Goal: Complete application form: Complete application form

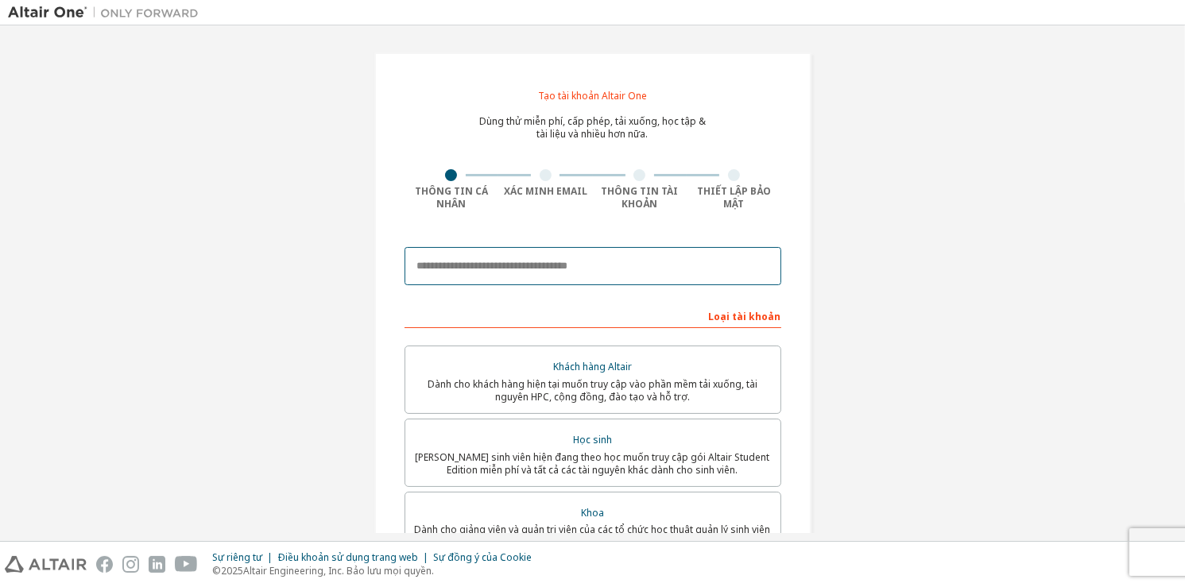
click at [664, 259] on input "email" at bounding box center [593, 266] width 377 height 38
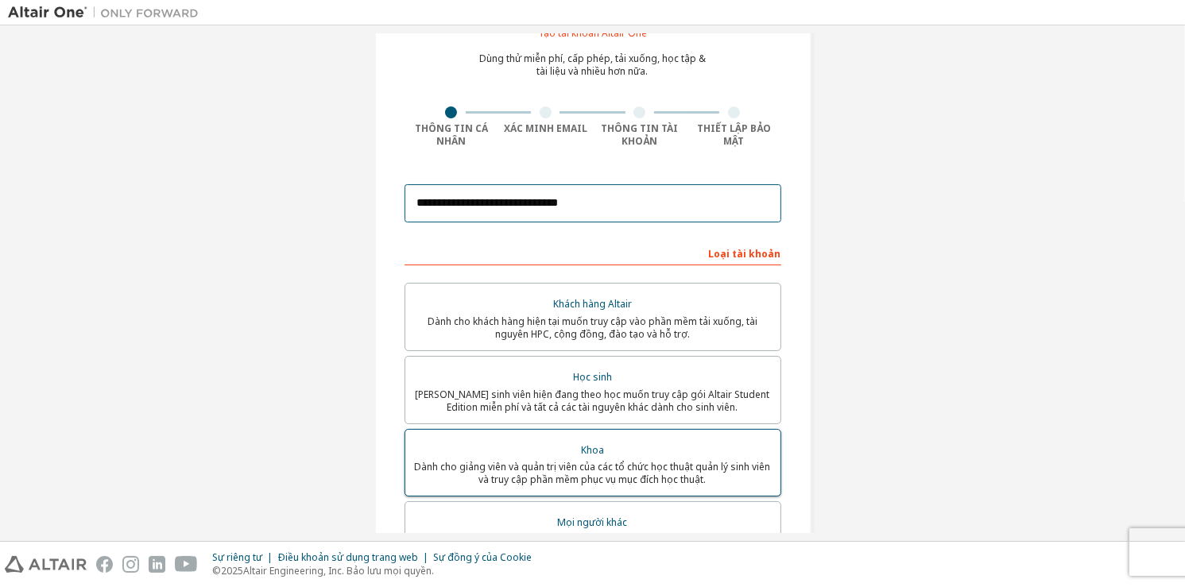
scroll to position [159, 0]
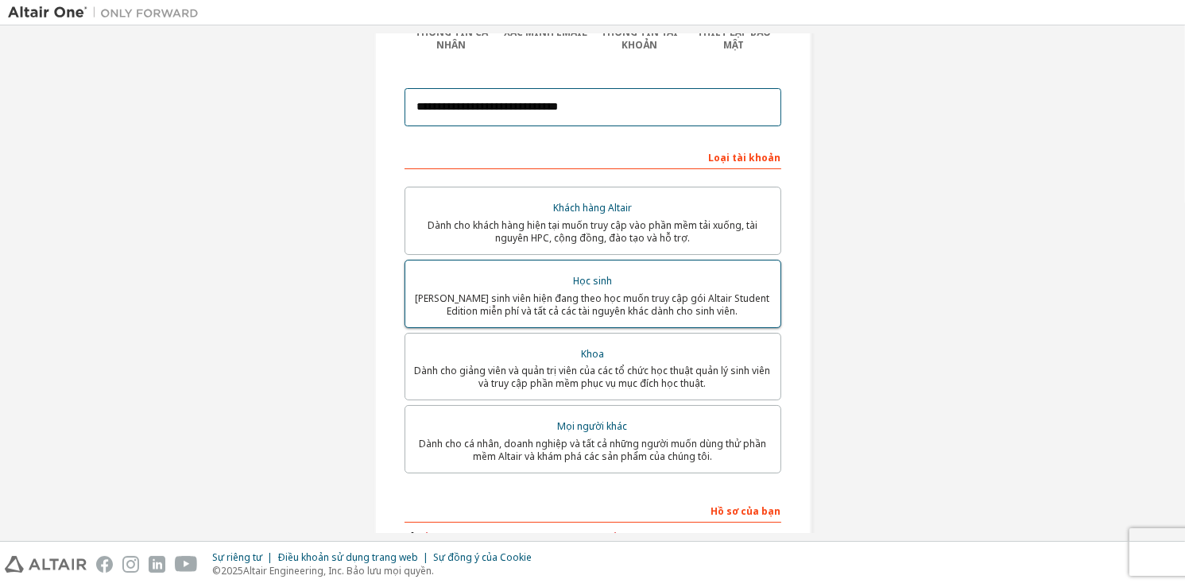
type input "**********"
click at [645, 306] on font "[PERSON_NAME] sinh viên hiện đang theo học muốn truy cập gói Altair Student Edi…" at bounding box center [593, 305] width 354 height 26
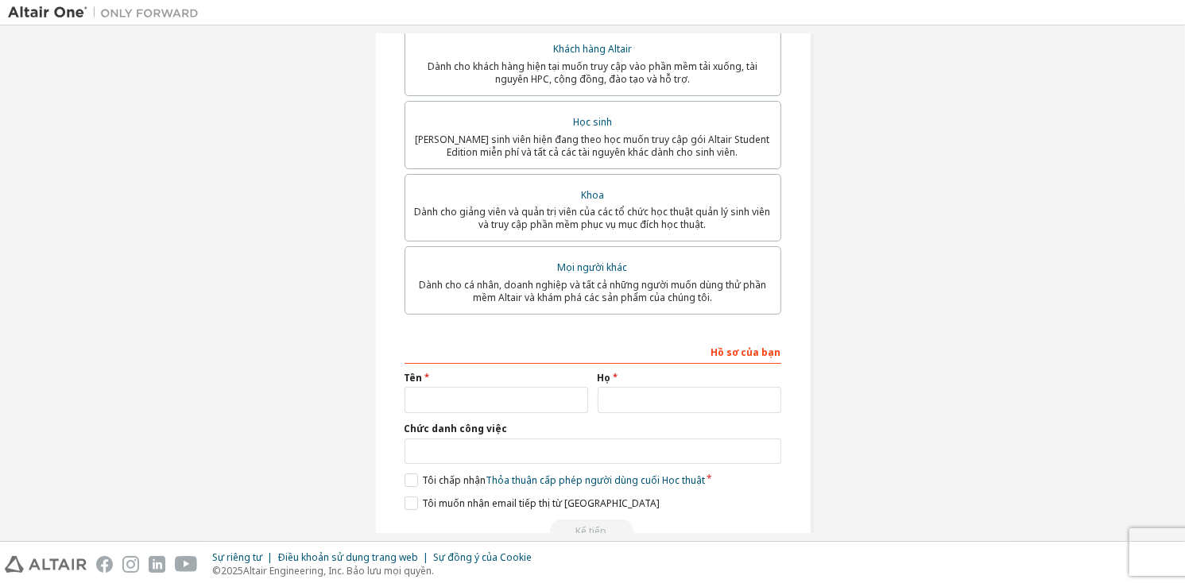
scroll to position [360, 0]
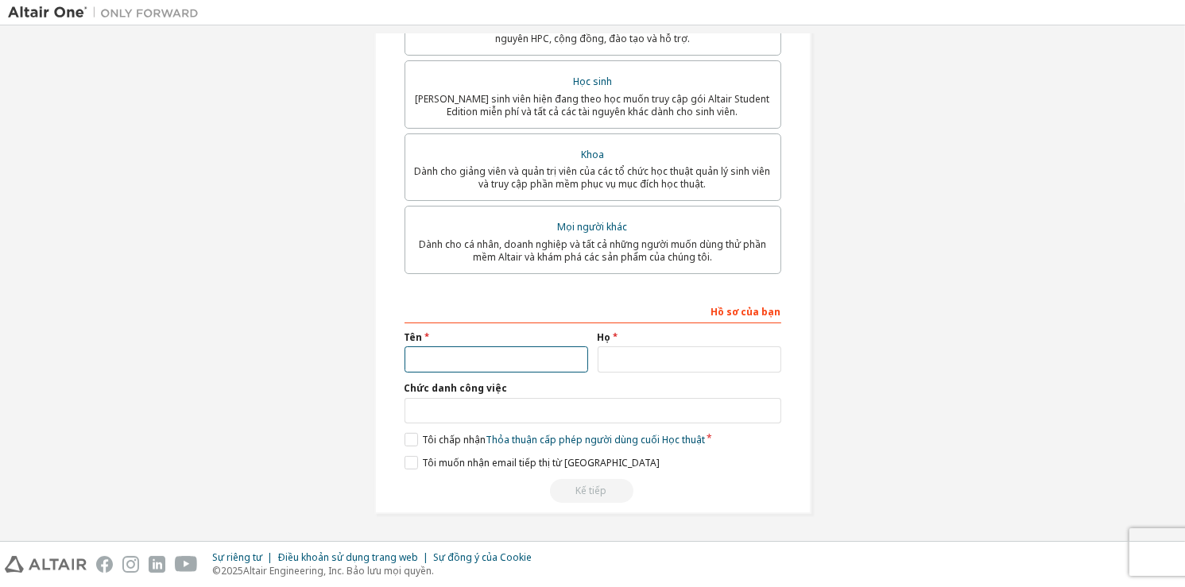
click at [521, 353] on input "text" at bounding box center [497, 360] width 184 height 26
click at [610, 353] on input "text" at bounding box center [690, 360] width 184 height 26
click at [534, 357] on input "text" at bounding box center [497, 360] width 184 height 26
type input "********"
click at [623, 352] on input "text" at bounding box center [690, 360] width 184 height 26
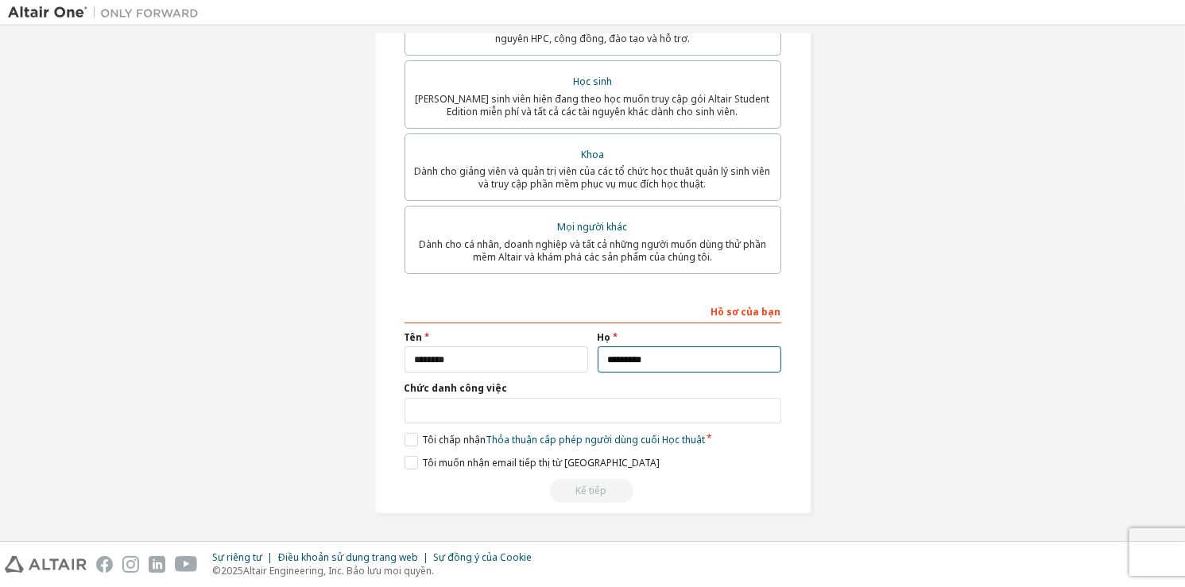
type input "*********"
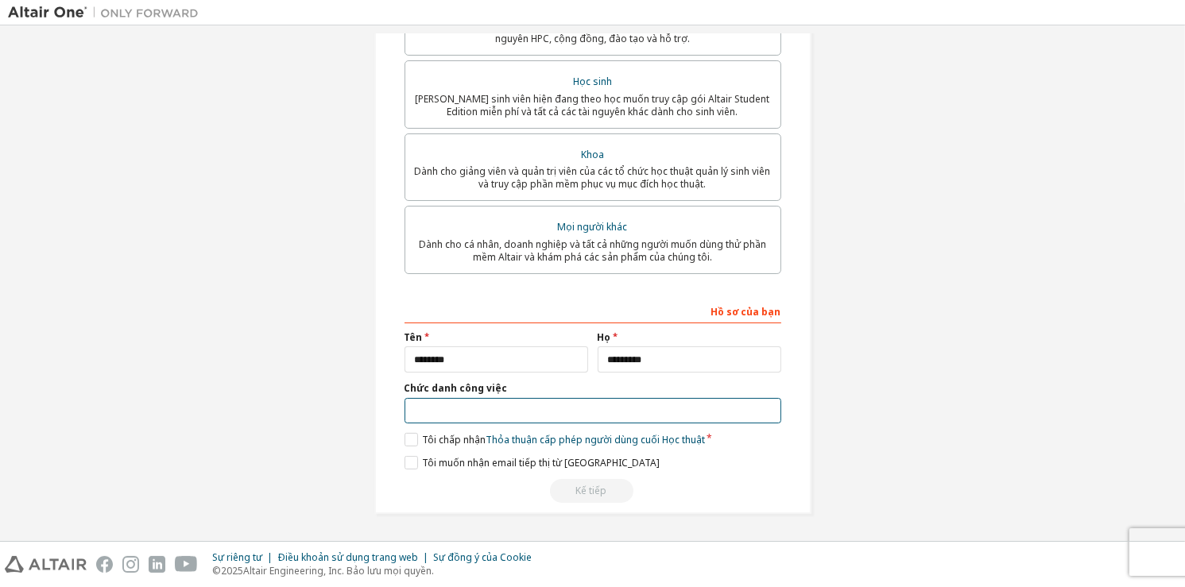
click at [499, 415] on input "text" at bounding box center [593, 411] width 377 height 26
click at [499, 418] on input "text" at bounding box center [593, 411] width 377 height 26
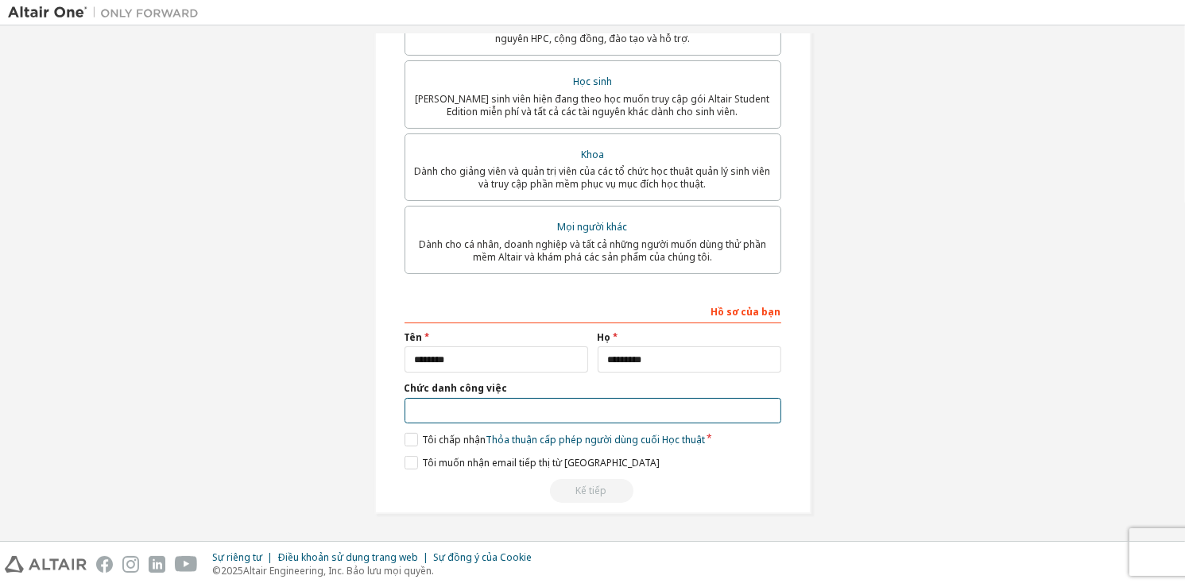
click at [499, 418] on input "text" at bounding box center [593, 411] width 377 height 26
type input "*"
type input "*******"
click at [438, 438] on font "Tôi chấp nhận" at bounding box center [454, 440] width 64 height 14
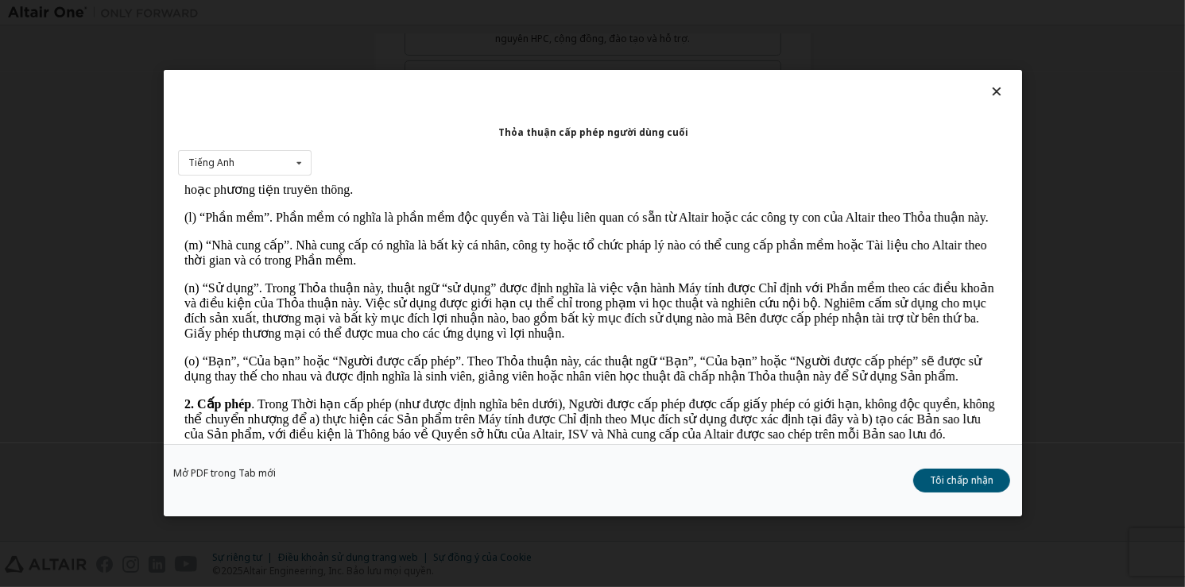
scroll to position [1033, 0]
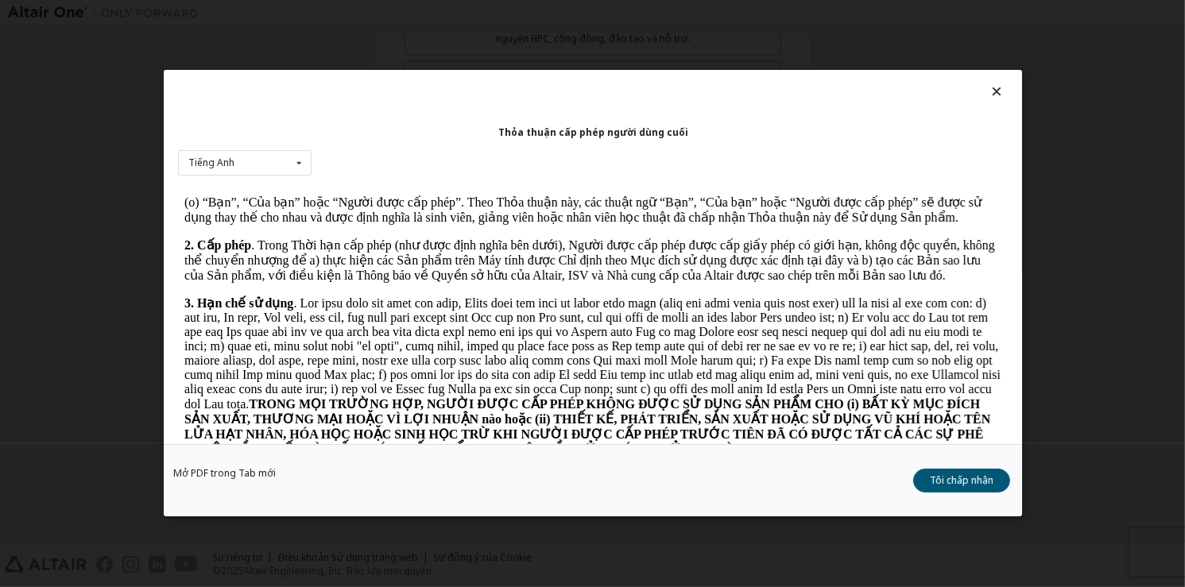
click at [832, 238] on font ". Trong Thời hạn cấp phép (như được định nghĩa bên dưới), Người được cấp phép đ…" at bounding box center [589, 260] width 811 height 44
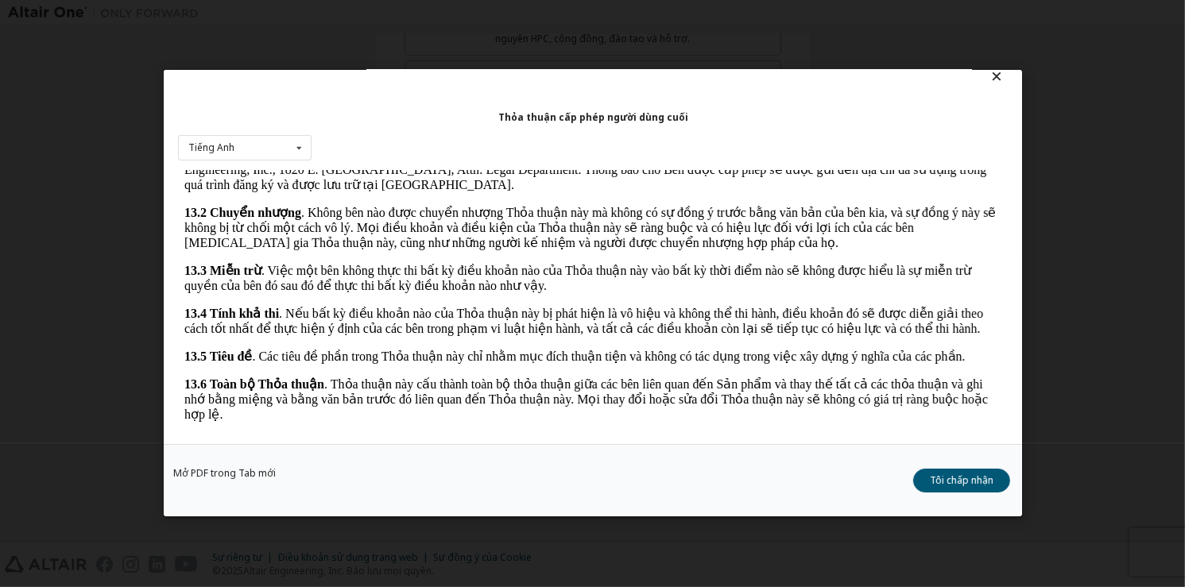
scroll to position [22, 0]
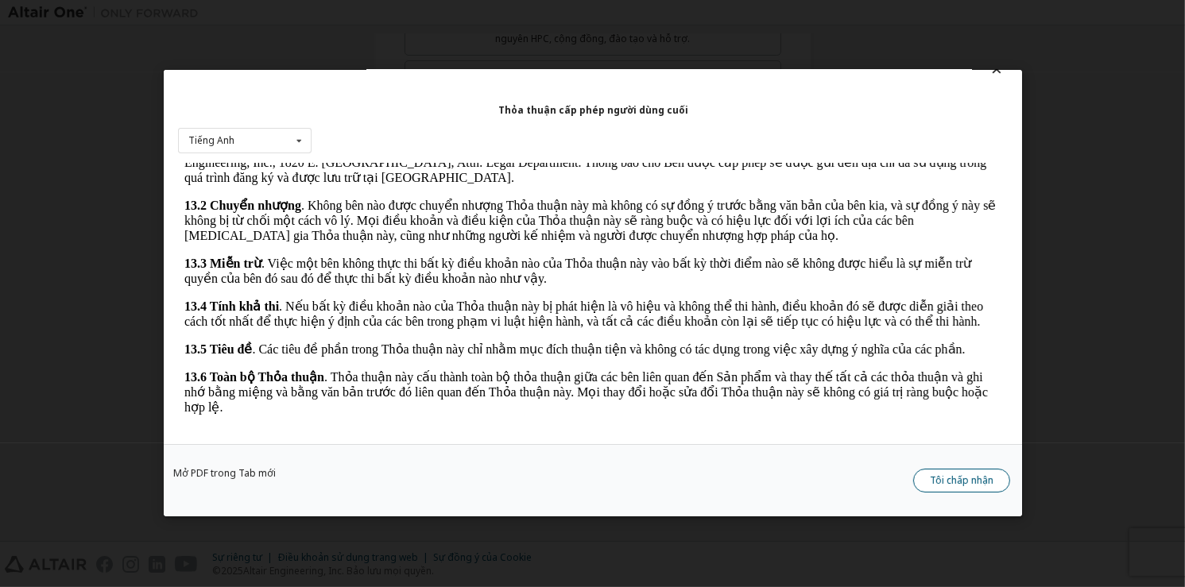
click at [990, 476] on font "Tôi chấp nhận" at bounding box center [962, 482] width 64 height 14
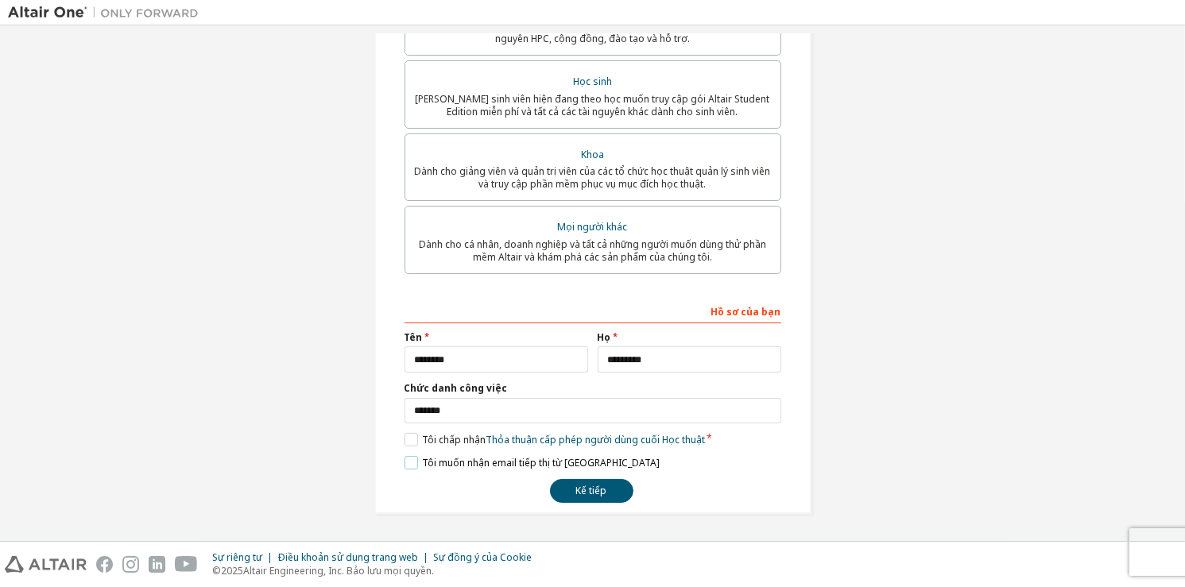
click at [536, 465] on font "Tôi muốn nhận email tiếp thị từ [GEOGRAPHIC_DATA]" at bounding box center [541, 463] width 238 height 14
click at [613, 484] on button "Kế tiếp" at bounding box center [591, 491] width 83 height 24
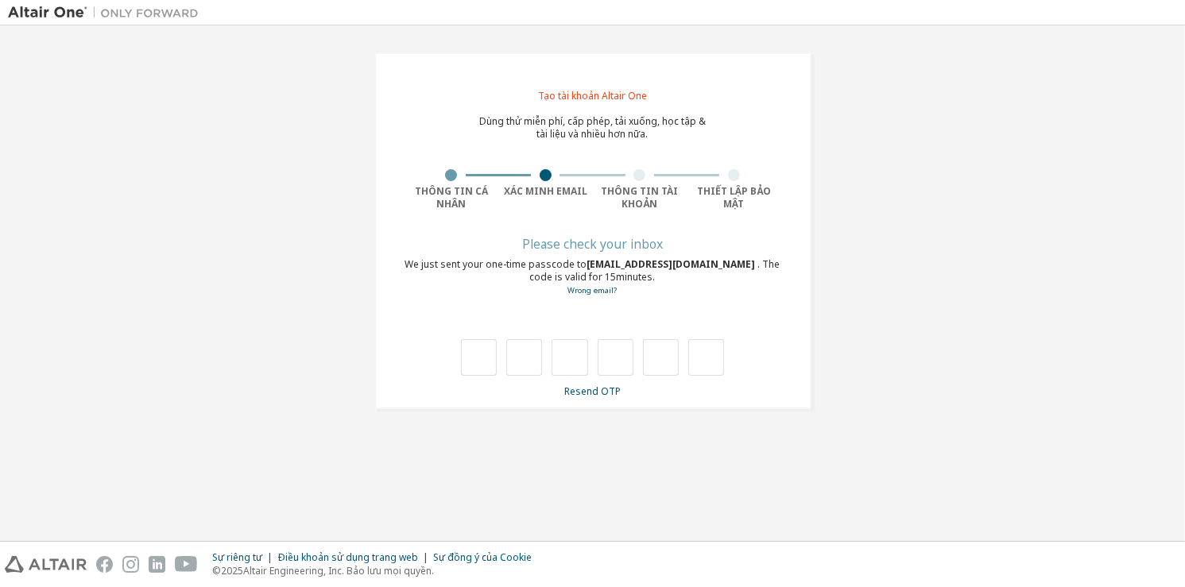
scroll to position [0, 0]
type input "*"
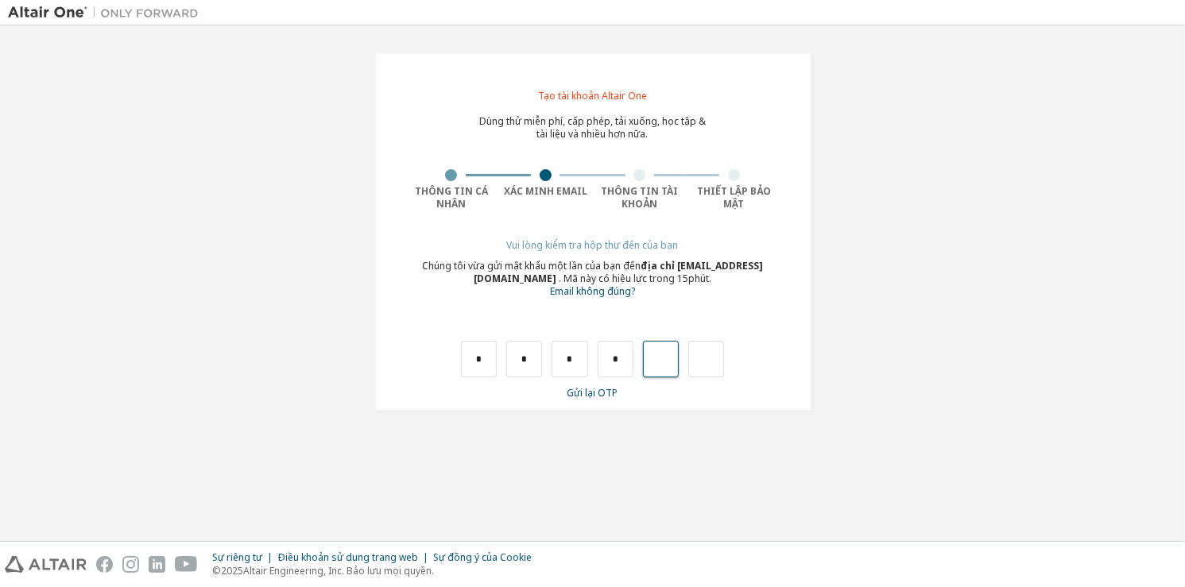
type input "*"
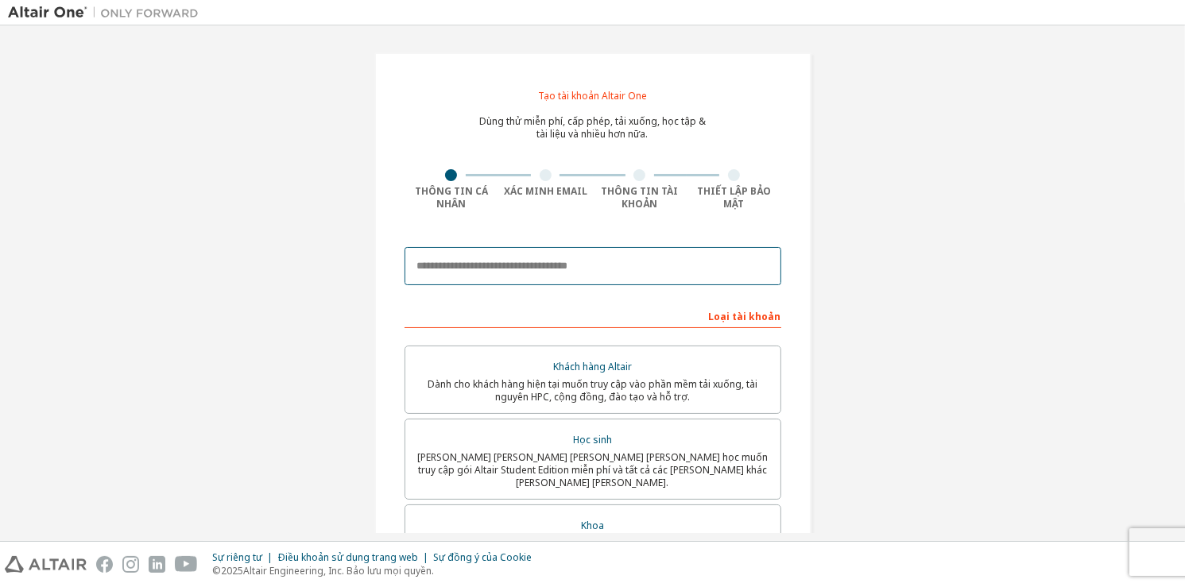
click at [683, 262] on input "email" at bounding box center [593, 266] width 377 height 38
type input "**********"
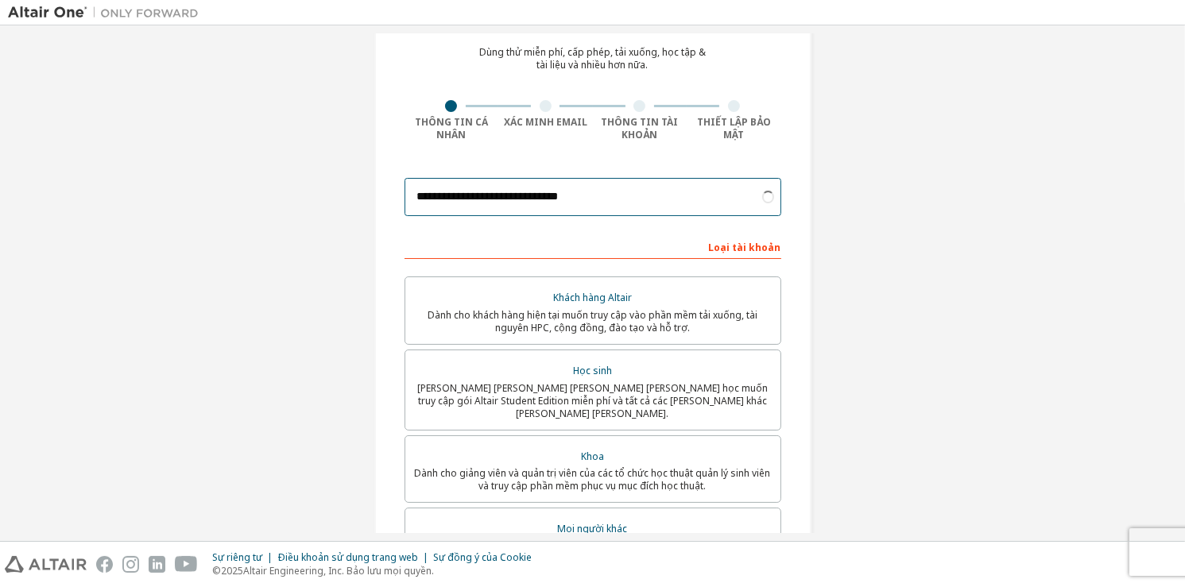
scroll to position [159, 0]
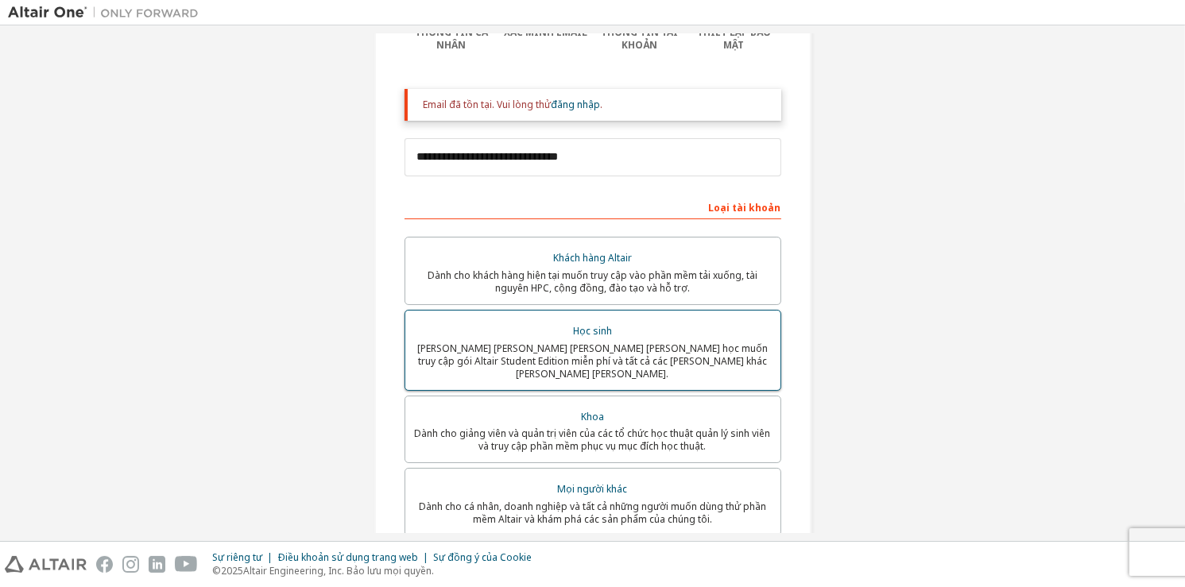
click at [738, 314] on label "Học sinh Dành cho sinh viên hiện đang theo học muốn truy cập gói Altair Student…" at bounding box center [593, 350] width 377 height 81
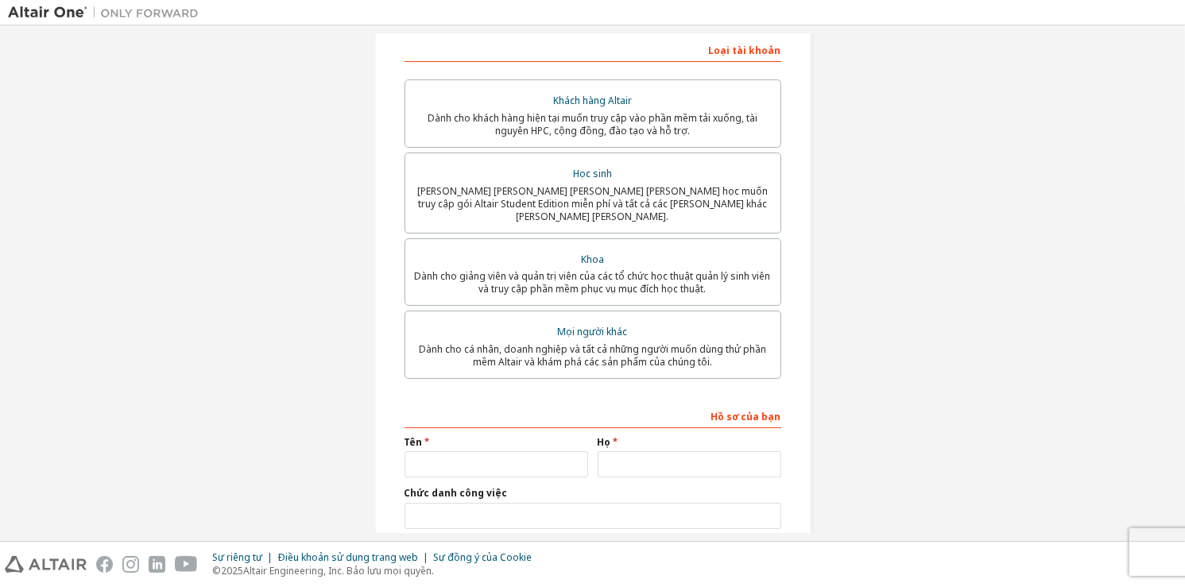
scroll to position [410, 0]
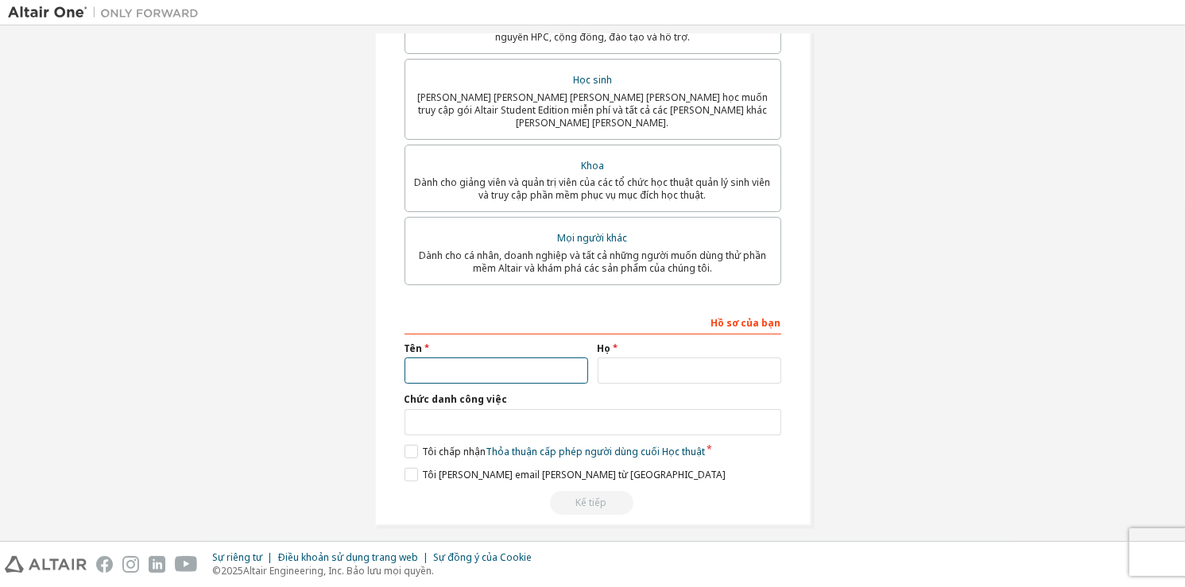
click at [551, 358] on input "text" at bounding box center [497, 371] width 184 height 26
type input "********"
click at [612, 371] on input "text" at bounding box center [690, 371] width 184 height 26
type input "*********"
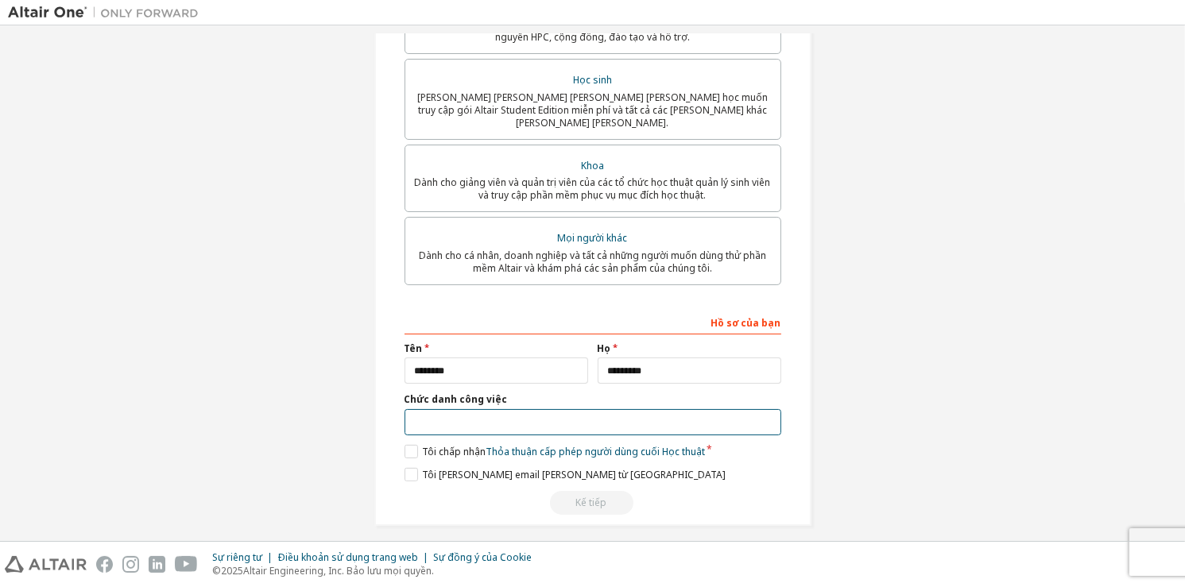
click at [635, 418] on input "text" at bounding box center [593, 422] width 377 height 26
type input "*******"
click at [449, 445] on font "Tôi chấp nhận" at bounding box center [454, 452] width 64 height 14
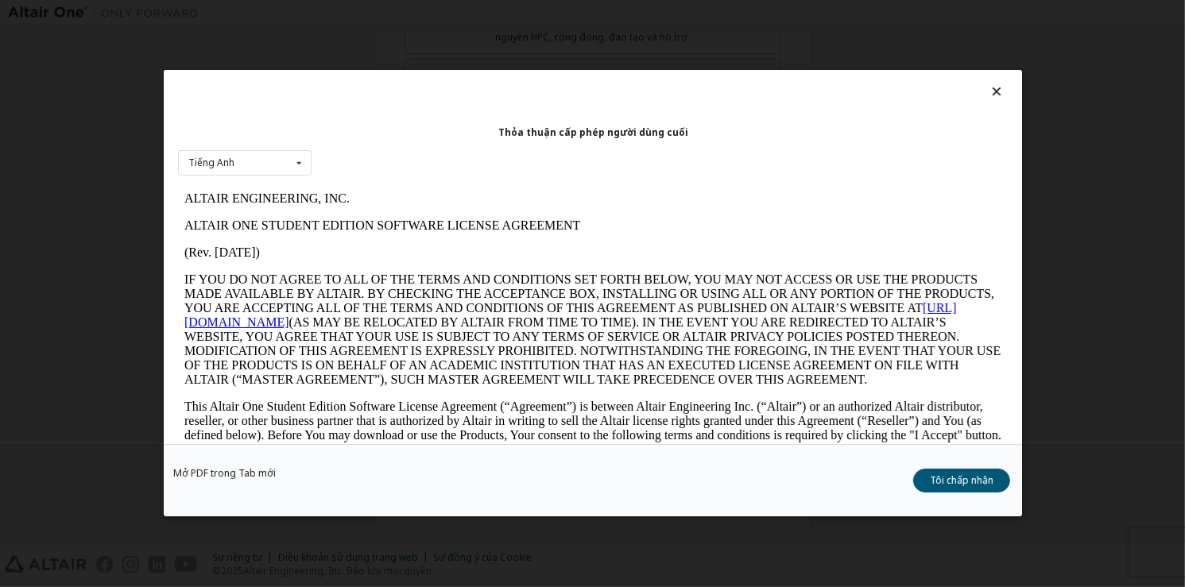
scroll to position [0, 0]
click at [954, 475] on font "Tôi chấp nhận" at bounding box center [962, 482] width 64 height 14
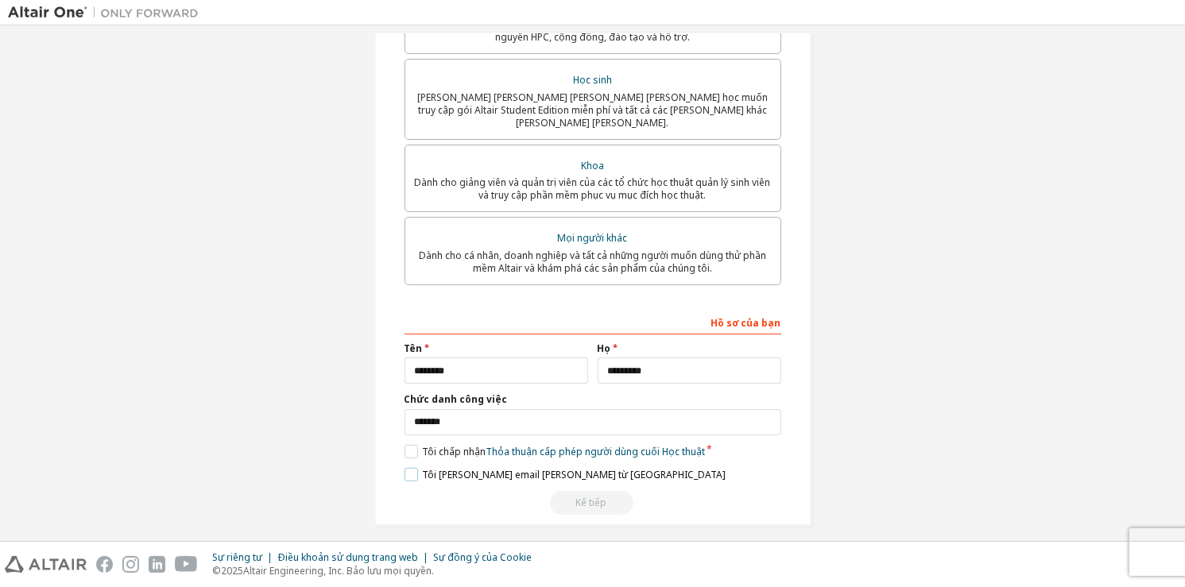
click at [583, 468] on font "Tôi muốn nhận email tiếp thị từ [GEOGRAPHIC_DATA]" at bounding box center [574, 475] width 304 height 14
